Goal: Information Seeking & Learning: Learn about a topic

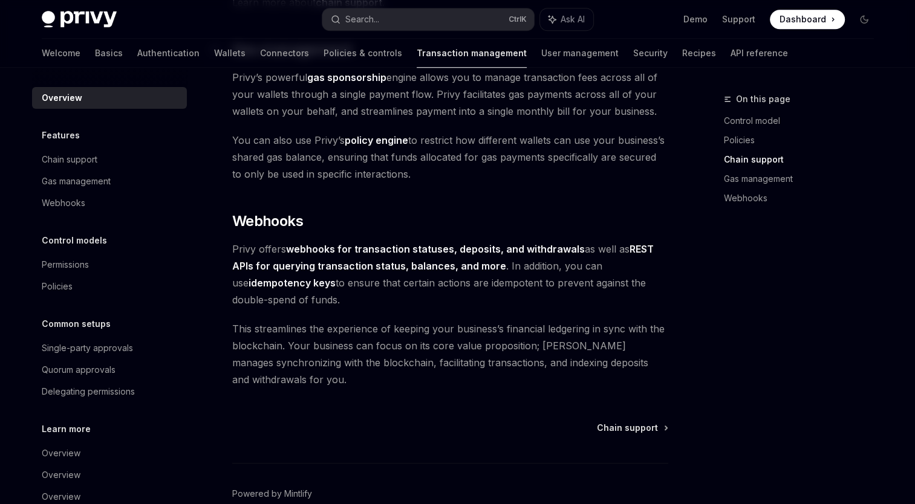
scroll to position [1127, 0]
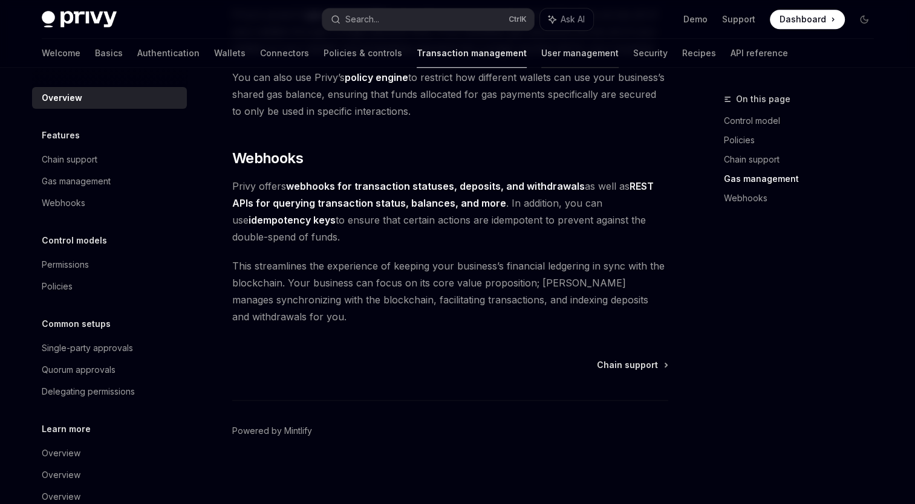
click at [541, 54] on link "User management" at bounding box center [579, 53] width 77 height 29
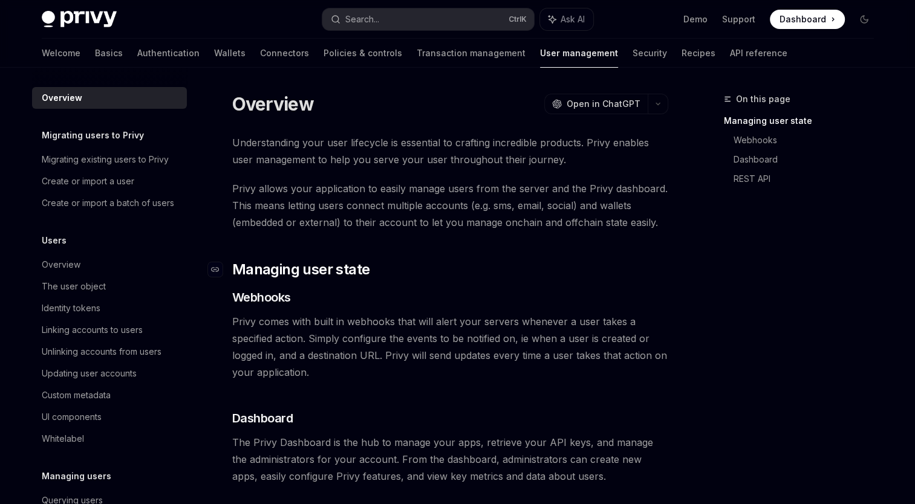
click at [503, 266] on h2 "​ Managing user state" at bounding box center [450, 269] width 436 height 19
click at [632, 53] on link "Security" at bounding box center [649, 53] width 34 height 29
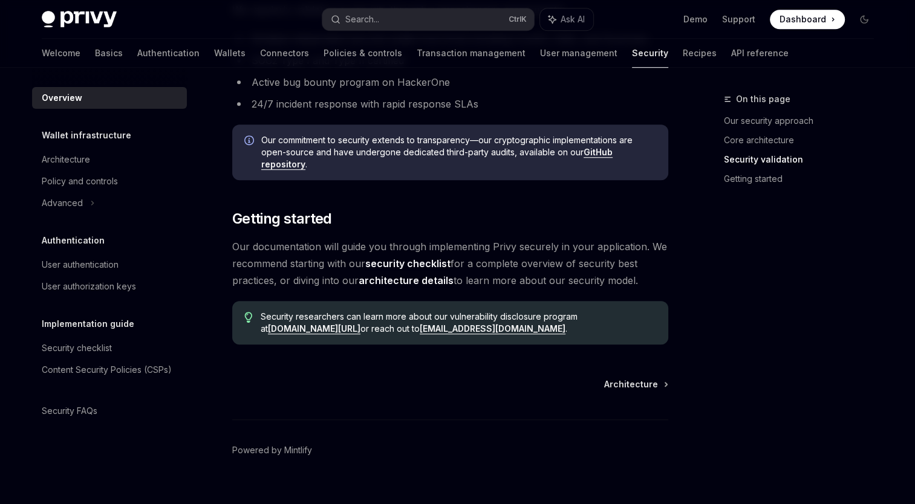
scroll to position [887, 0]
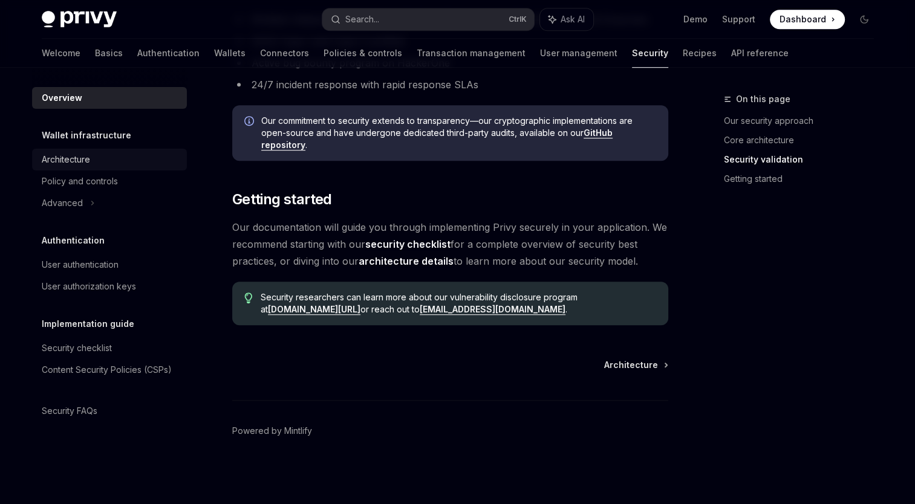
click at [92, 155] on div "Architecture" at bounding box center [111, 159] width 138 height 15
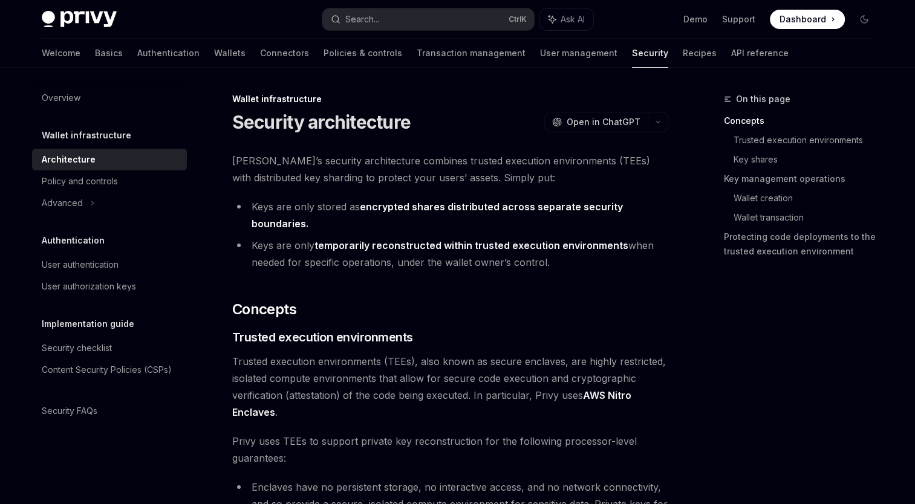
click at [641, 265] on li "Keys are only temporarily reconstructed within trusted execution environments w…" at bounding box center [450, 254] width 436 height 34
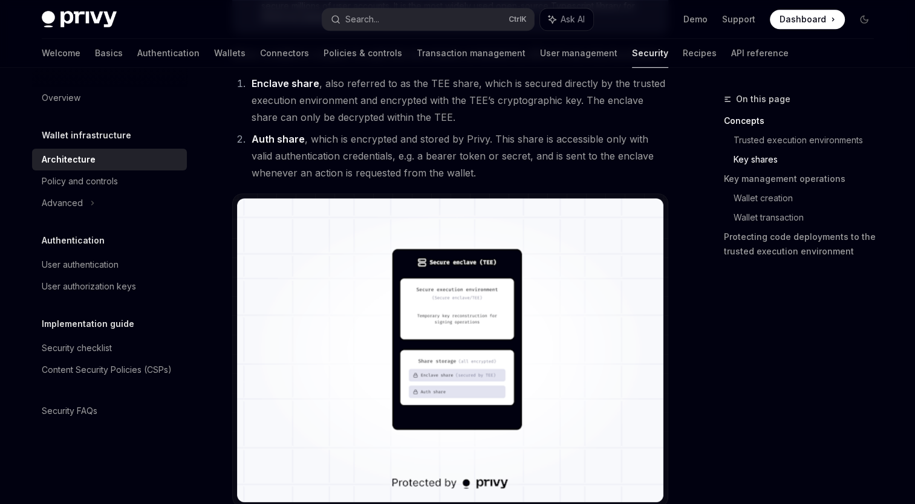
scroll to position [967, 0]
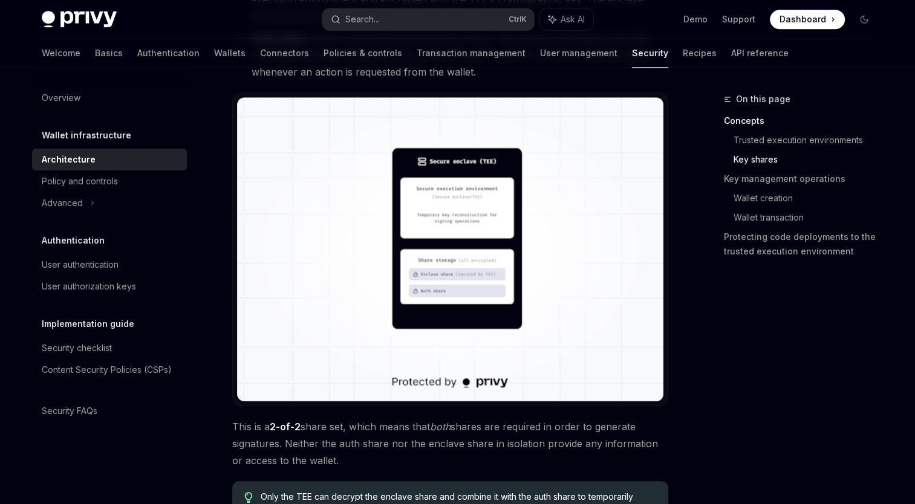
click at [471, 231] on img at bounding box center [450, 249] width 426 height 304
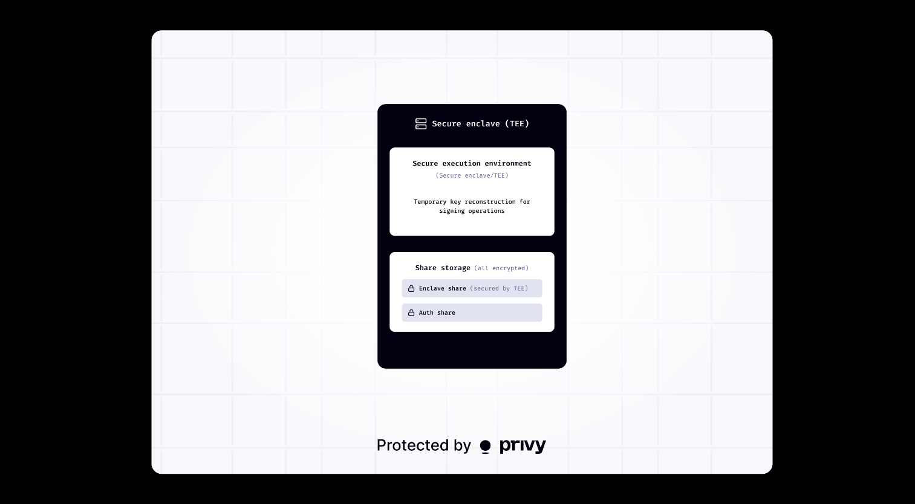
click at [823, 105] on div at bounding box center [457, 252] width 915 height 504
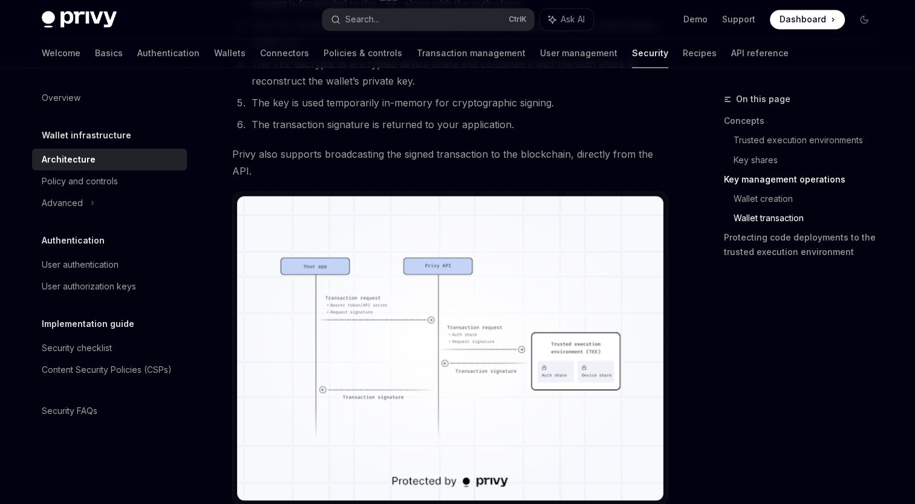
scroll to position [2237, 0]
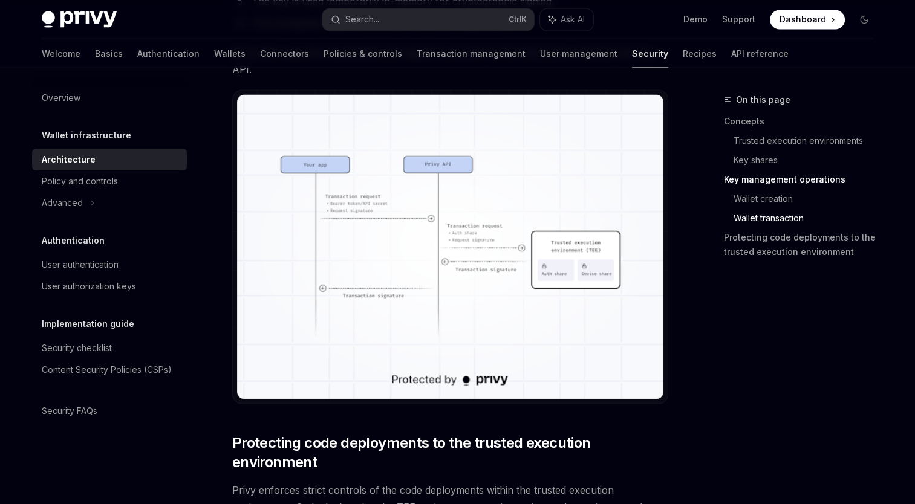
click at [488, 224] on img at bounding box center [450, 246] width 426 height 304
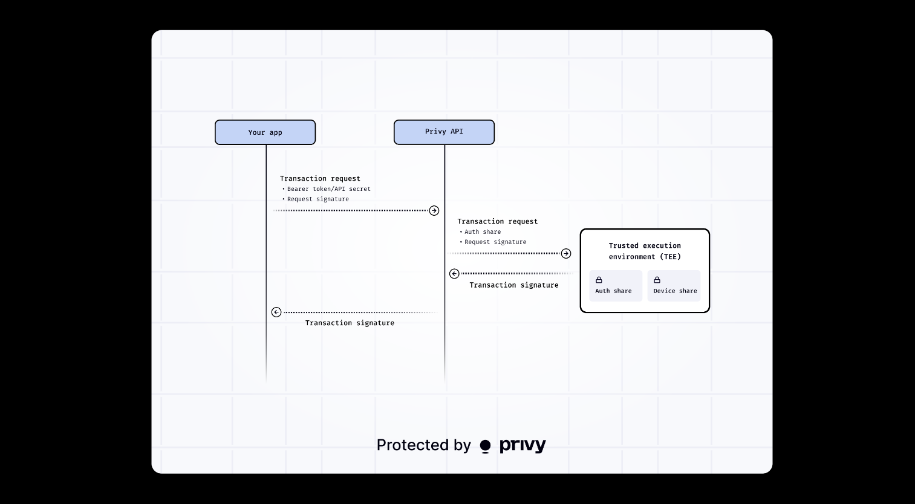
click at [821, 240] on div at bounding box center [457, 252] width 915 height 504
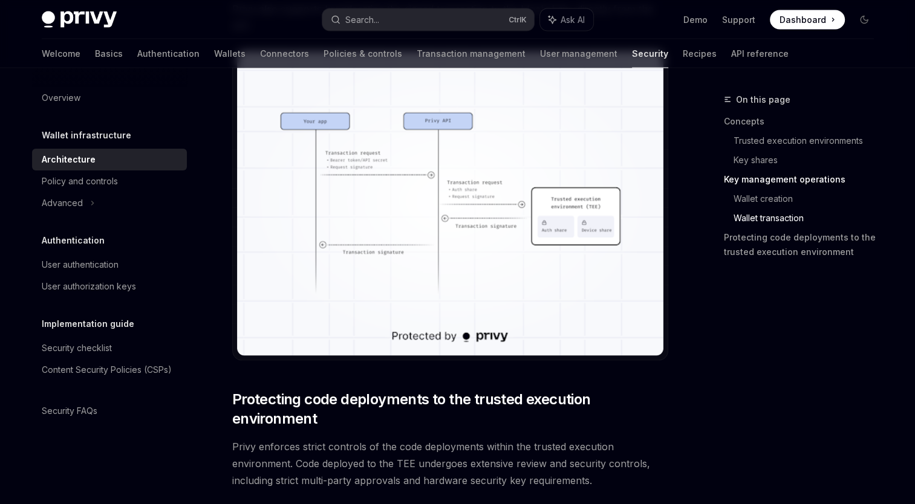
scroll to position [2117, 0]
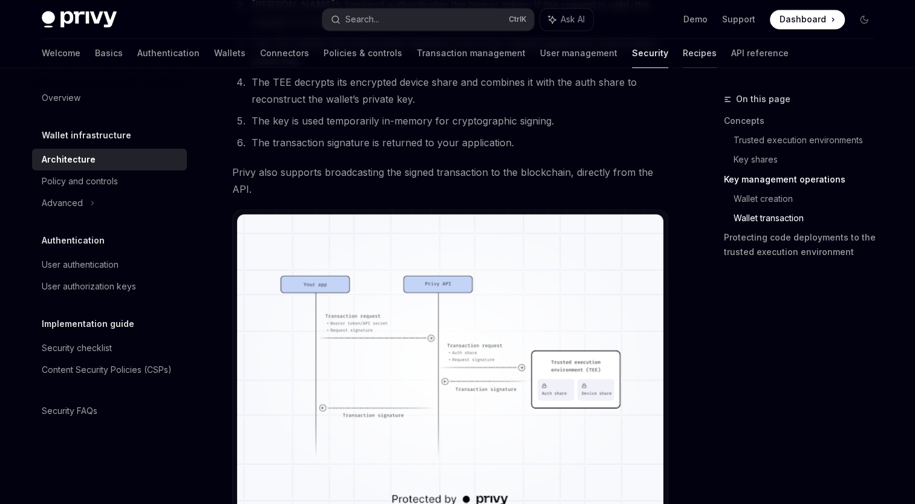
click at [682, 57] on link "Recipes" at bounding box center [699, 53] width 34 height 29
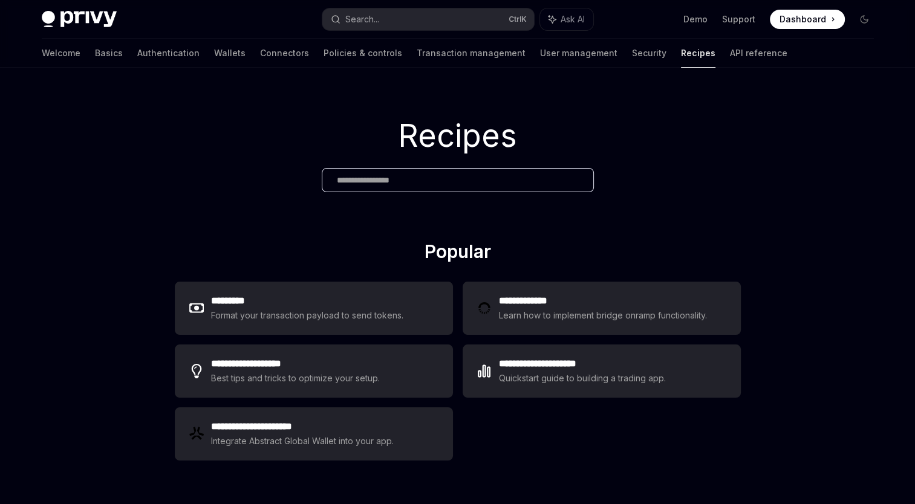
click at [236, 232] on div "Recipes" at bounding box center [457, 154] width 915 height 173
click at [730, 62] on link "API reference" at bounding box center [758, 53] width 57 height 29
type textarea "*"
